Goal: Navigation & Orientation: Find specific page/section

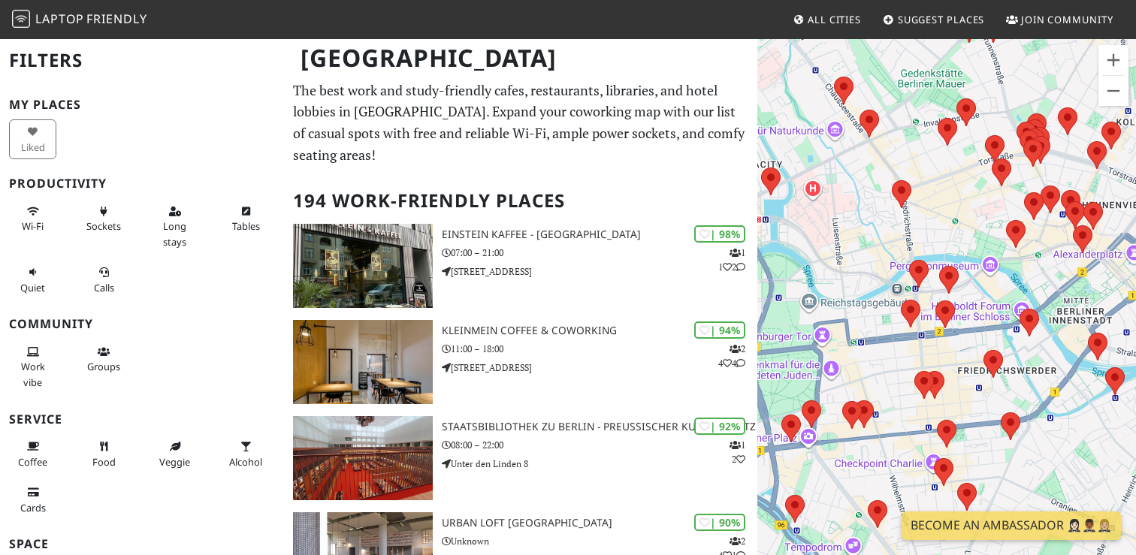
drag, startPoint x: 975, startPoint y: 346, endPoint x: 976, endPoint y: 202, distance: 144.2
click at [977, 199] on div at bounding box center [946, 315] width 379 height 555
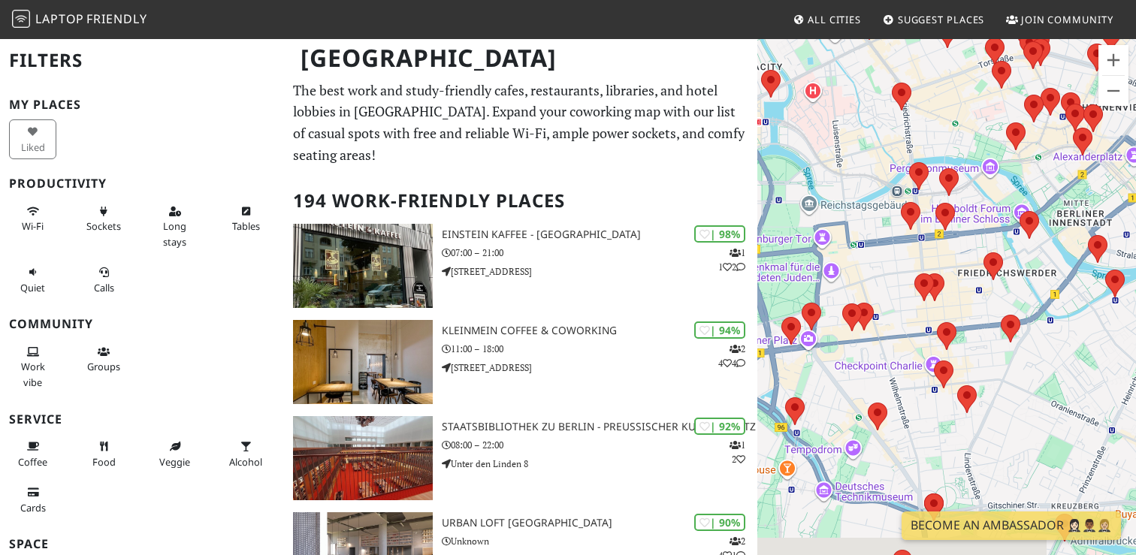
drag, startPoint x: 995, startPoint y: 309, endPoint x: 1010, endPoint y: 178, distance: 132.2
click at [1010, 178] on div at bounding box center [946, 315] width 379 height 555
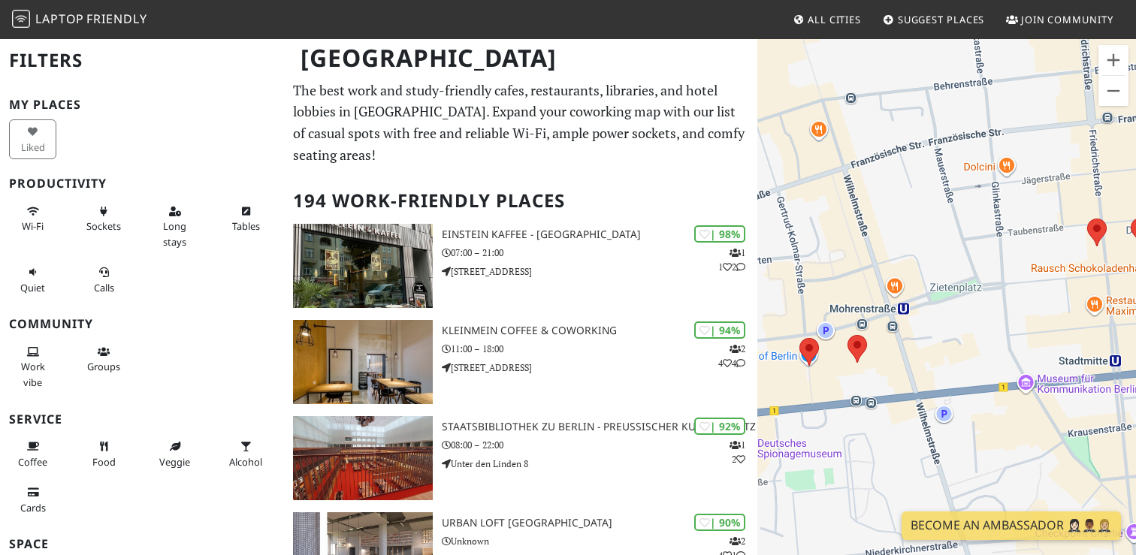
drag, startPoint x: 917, startPoint y: 300, endPoint x: 1058, endPoint y: 254, distance: 148.7
click at [1058, 254] on div at bounding box center [946, 315] width 379 height 555
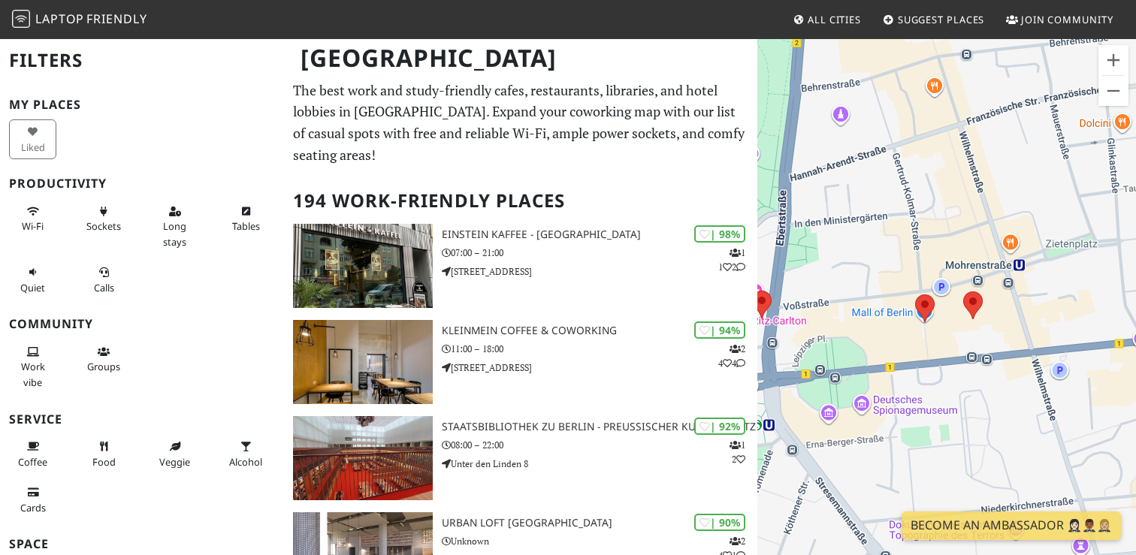
drag, startPoint x: 948, startPoint y: 289, endPoint x: 1067, endPoint y: 246, distance: 126.4
click at [1067, 246] on div at bounding box center [946, 315] width 379 height 555
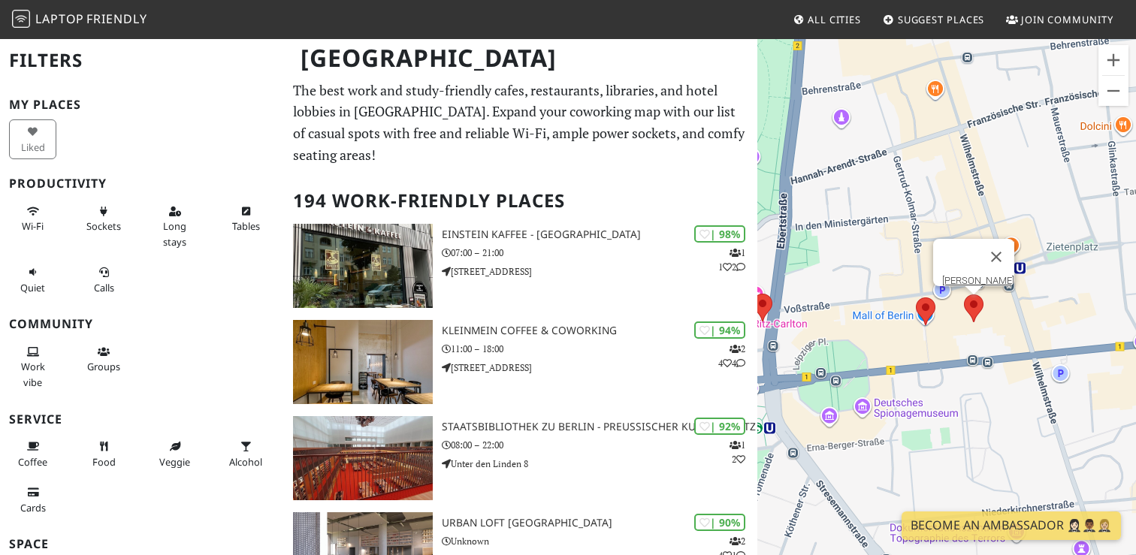
click at [964, 294] on area at bounding box center [964, 294] width 0 height 0
click at [974, 275] on link "[PERSON_NAME]" at bounding box center [978, 280] width 72 height 11
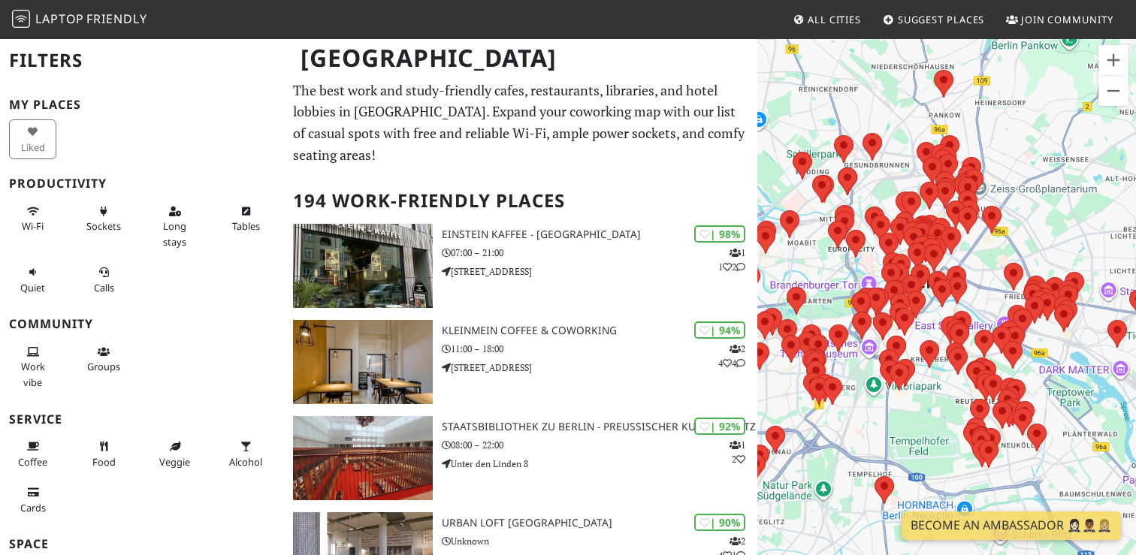
drag, startPoint x: 1080, startPoint y: 305, endPoint x: 811, endPoint y: 293, distance: 269.2
click at [811, 293] on div at bounding box center [946, 315] width 379 height 555
